Goal: Transaction & Acquisition: Purchase product/service

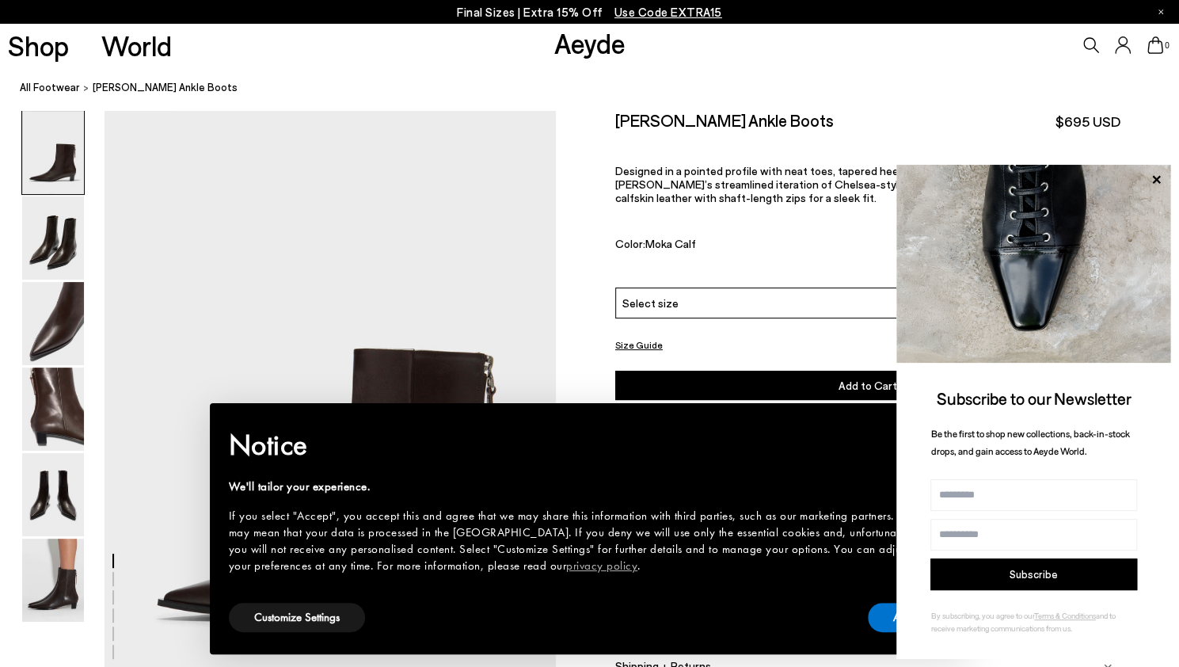
scroll to position [217, 0]
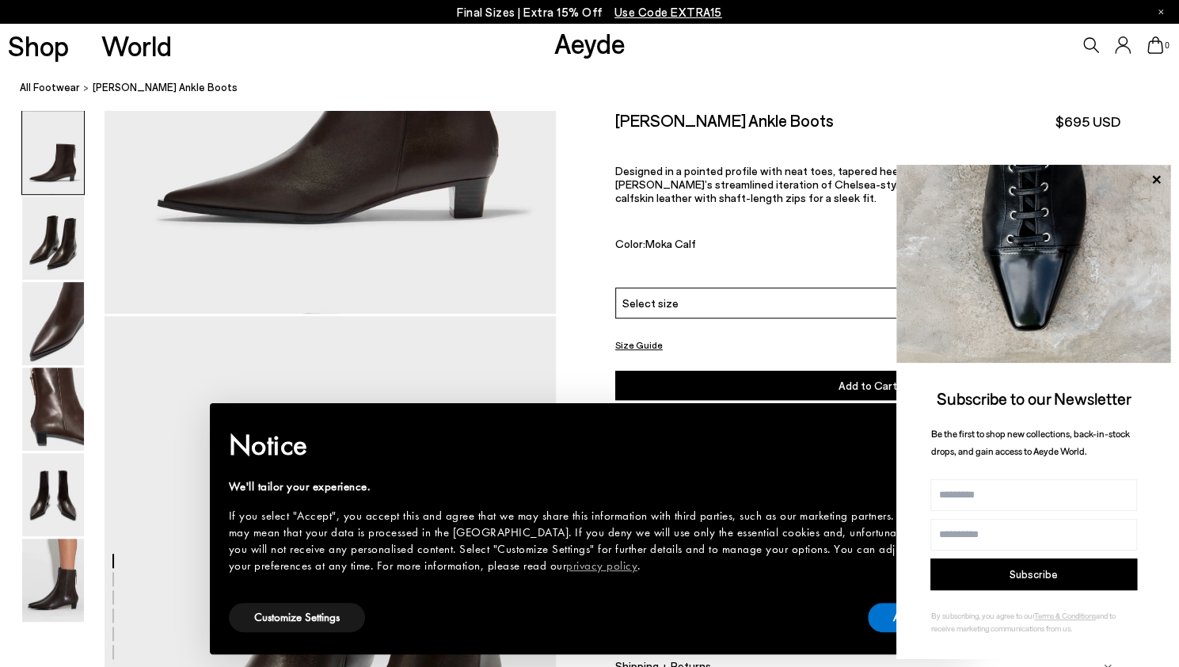
scroll to position [398, 0]
click at [72, 585] on img at bounding box center [53, 579] width 62 height 83
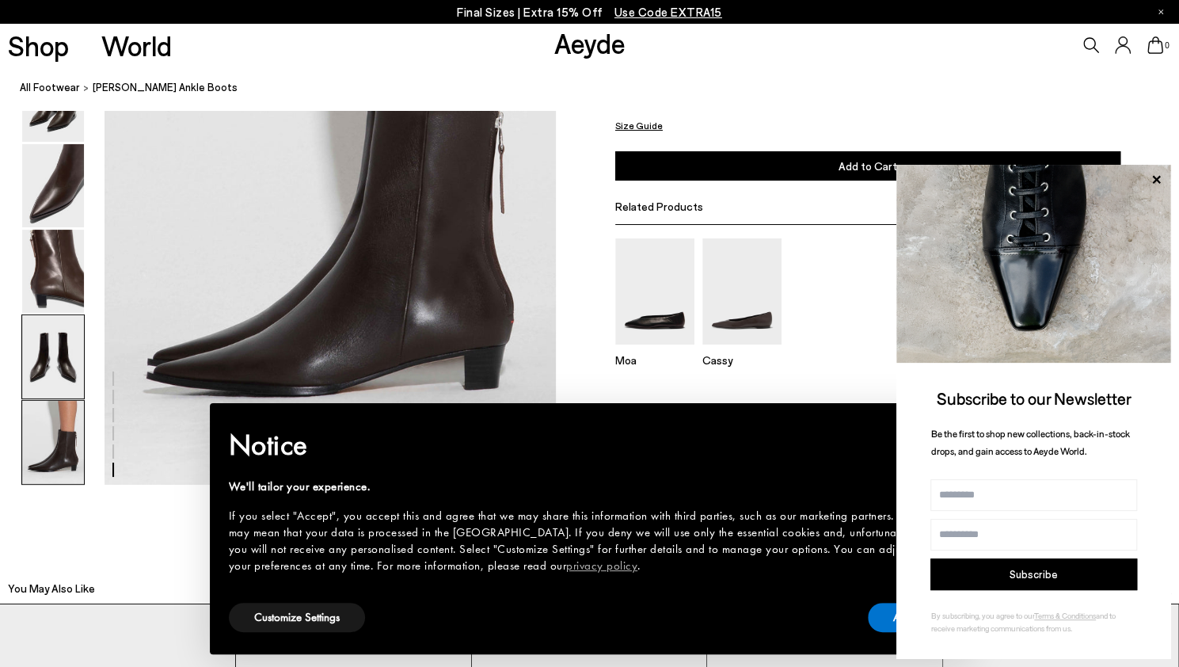
click at [51, 336] on img at bounding box center [53, 356] width 62 height 83
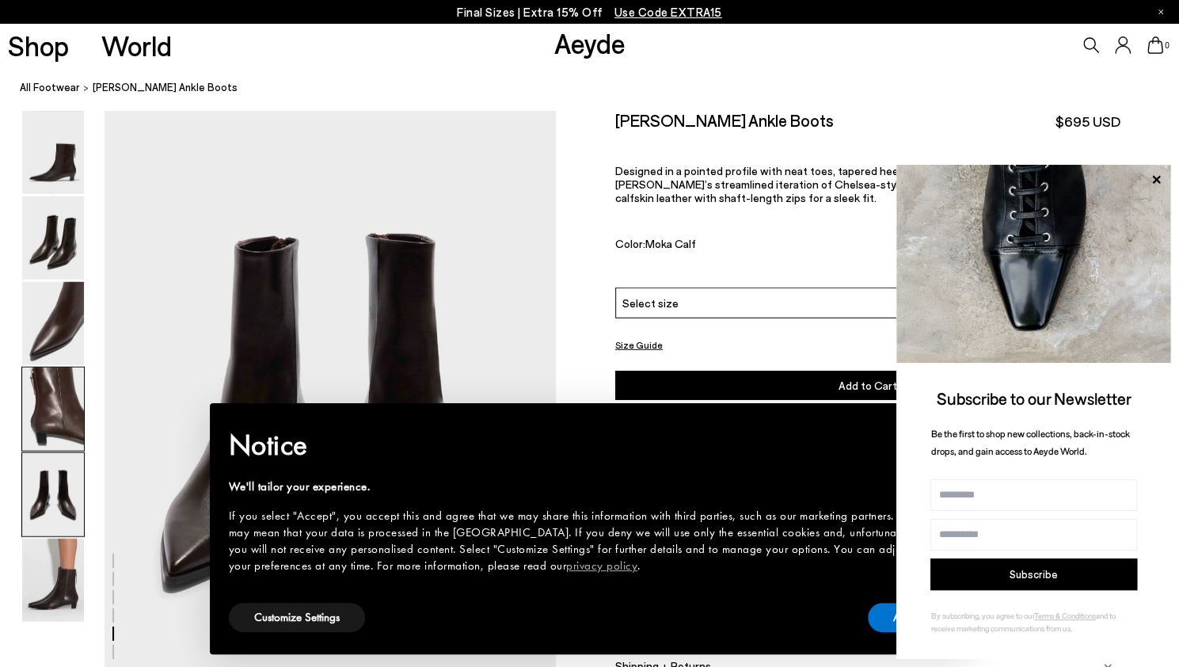
click at [56, 395] on img at bounding box center [53, 408] width 62 height 83
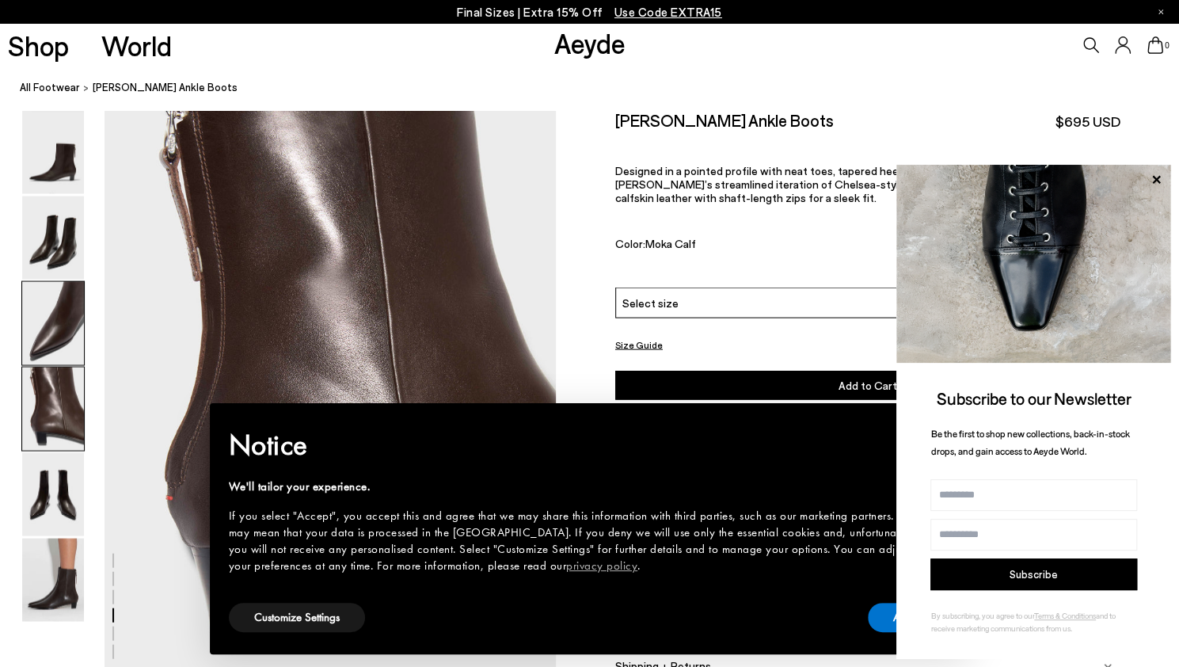
click at [55, 334] on img at bounding box center [53, 323] width 62 height 83
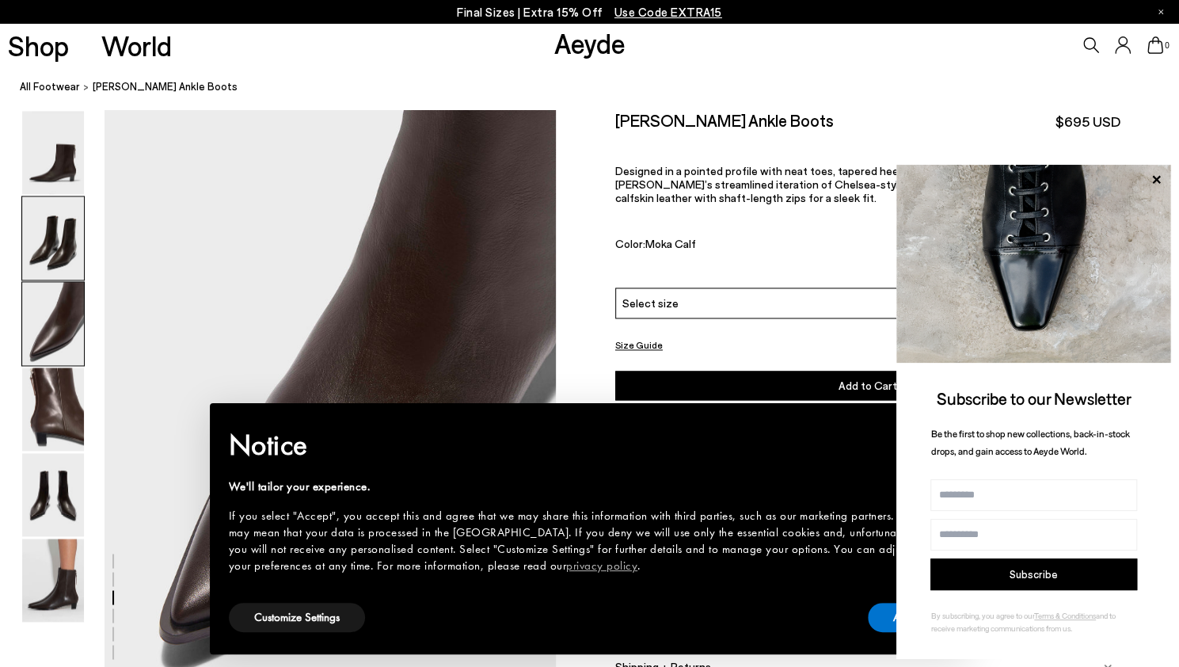
click at [63, 233] on img at bounding box center [53, 237] width 62 height 83
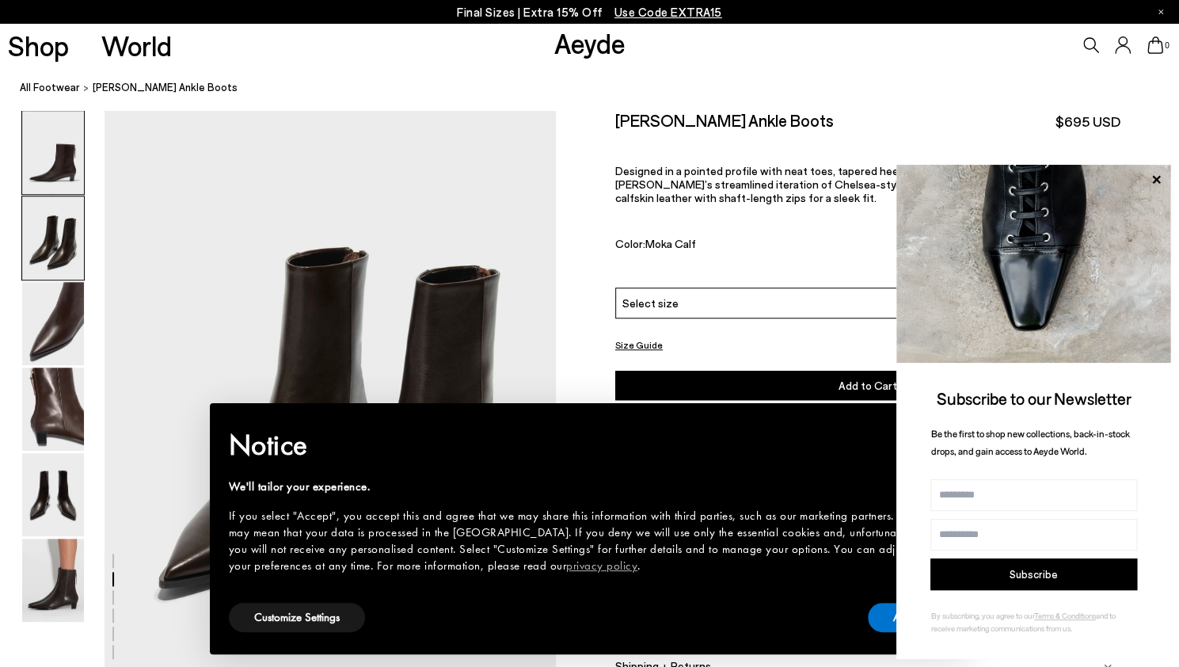
click at [67, 161] on img at bounding box center [53, 152] width 62 height 83
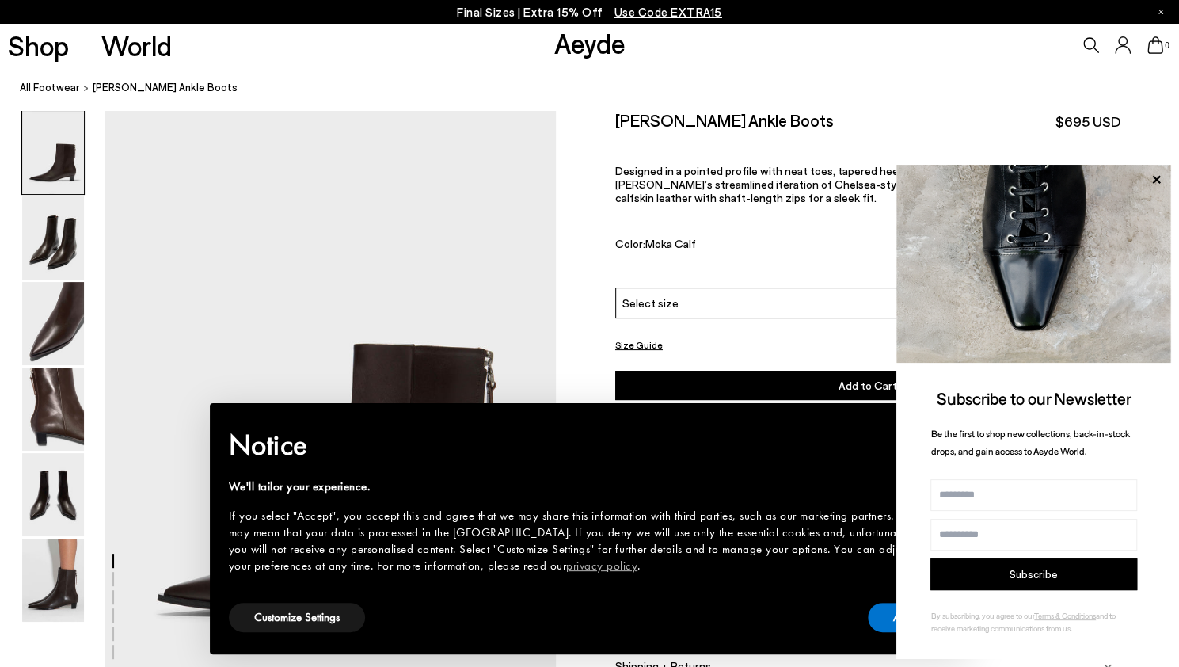
scroll to position [0, 0]
click at [1153, 174] on icon at bounding box center [1156, 179] width 21 height 21
click at [1157, 175] on icon at bounding box center [1156, 179] width 21 height 21
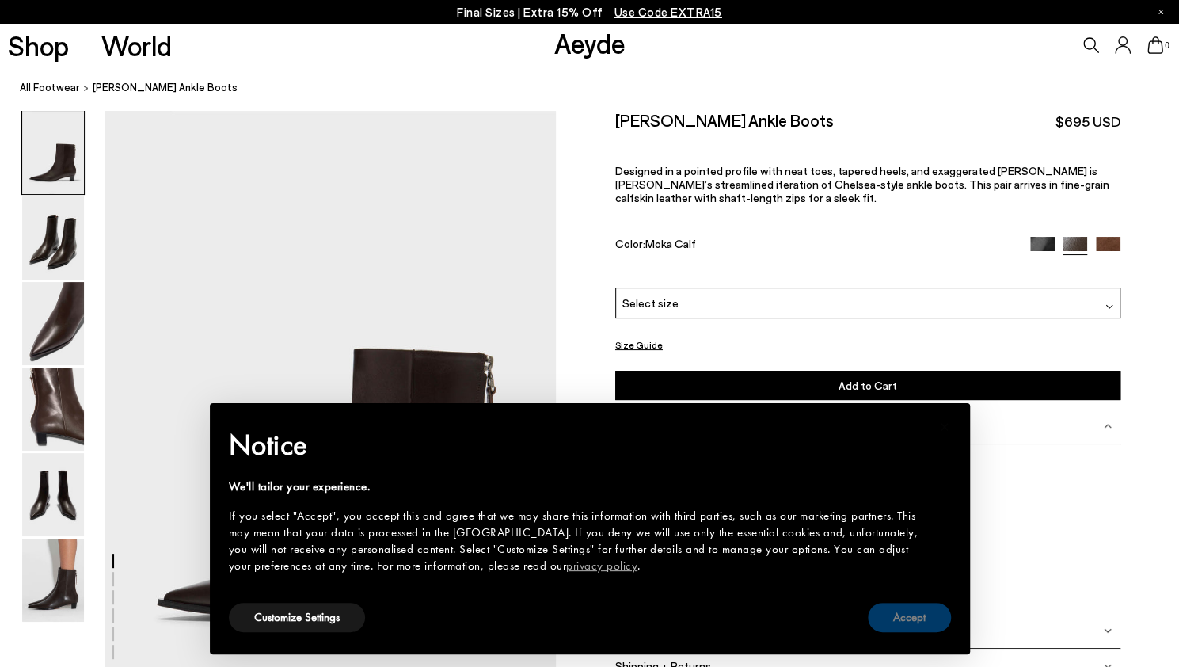
click at [908, 628] on button "Accept" at bounding box center [909, 617] width 83 height 29
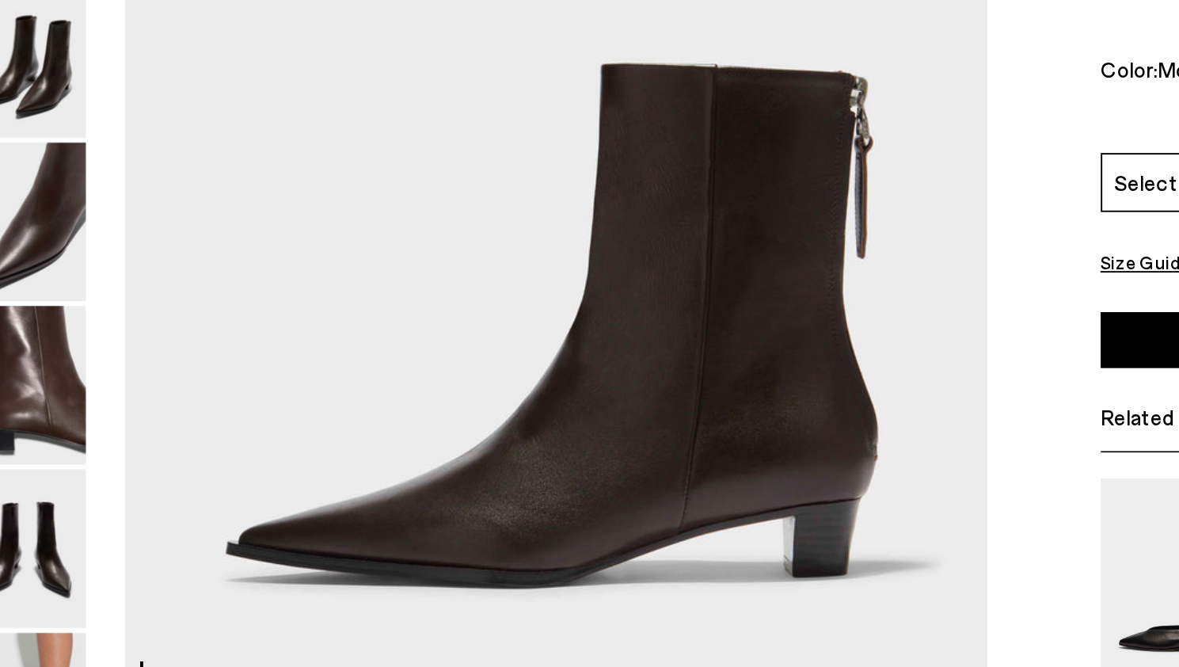
scroll to position [108, 0]
